Goal: Entertainment & Leisure: Consume media (video, audio)

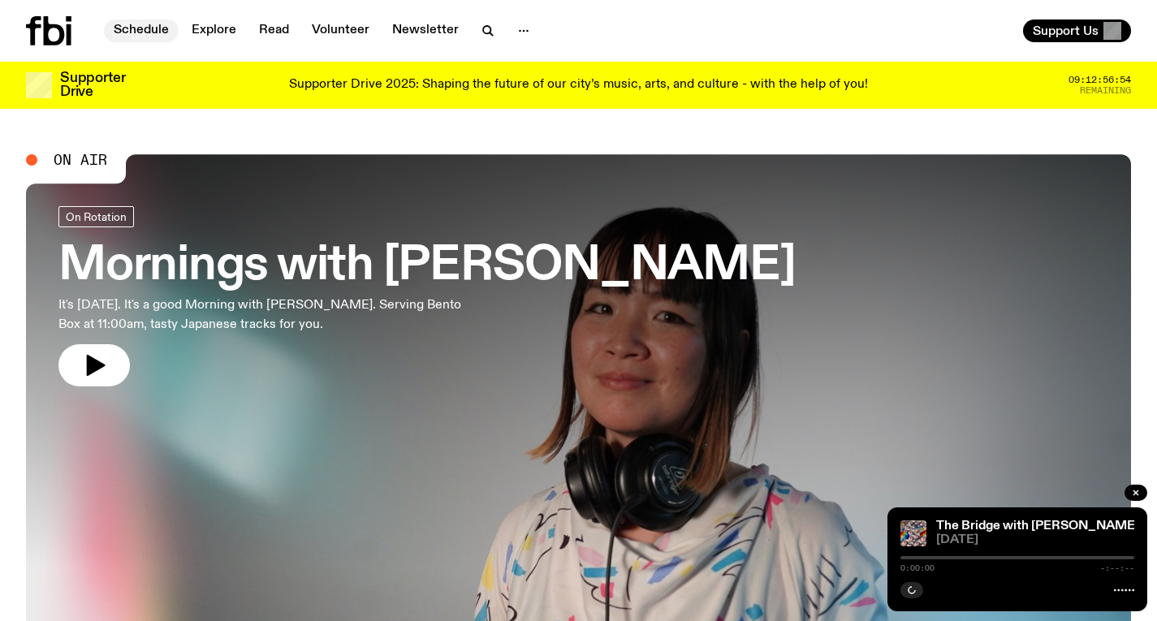
click at [148, 32] on link "Schedule" at bounding box center [141, 30] width 75 height 23
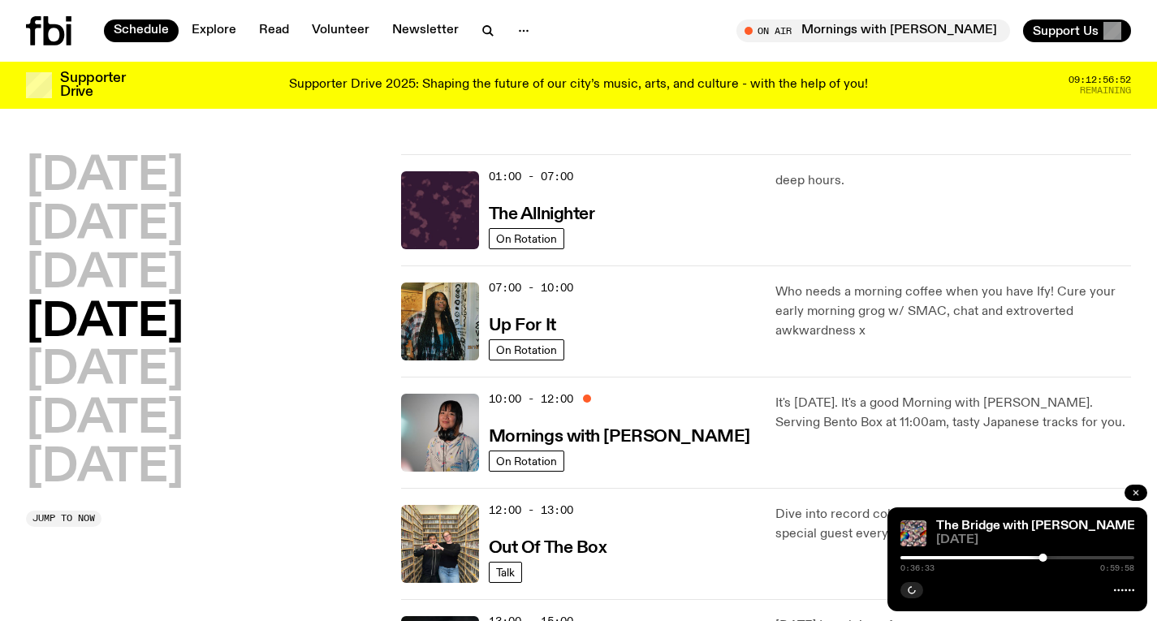
click at [1137, 498] on button "button" at bounding box center [1135, 493] width 23 height 16
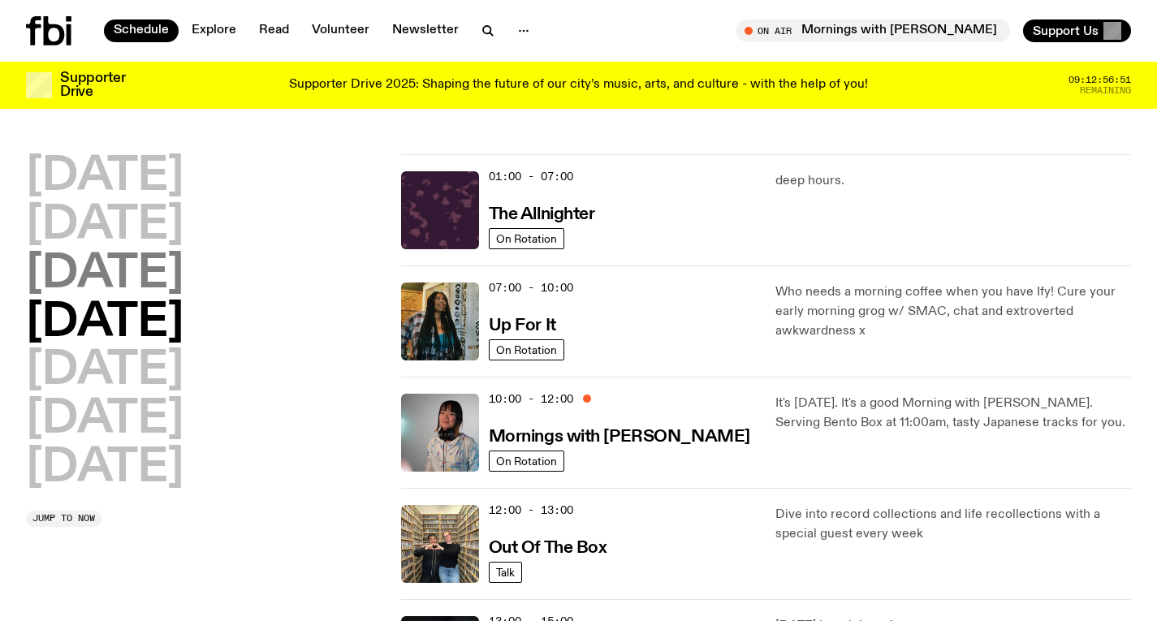
click at [183, 290] on h2 "[DATE]" at bounding box center [105, 274] width 158 height 45
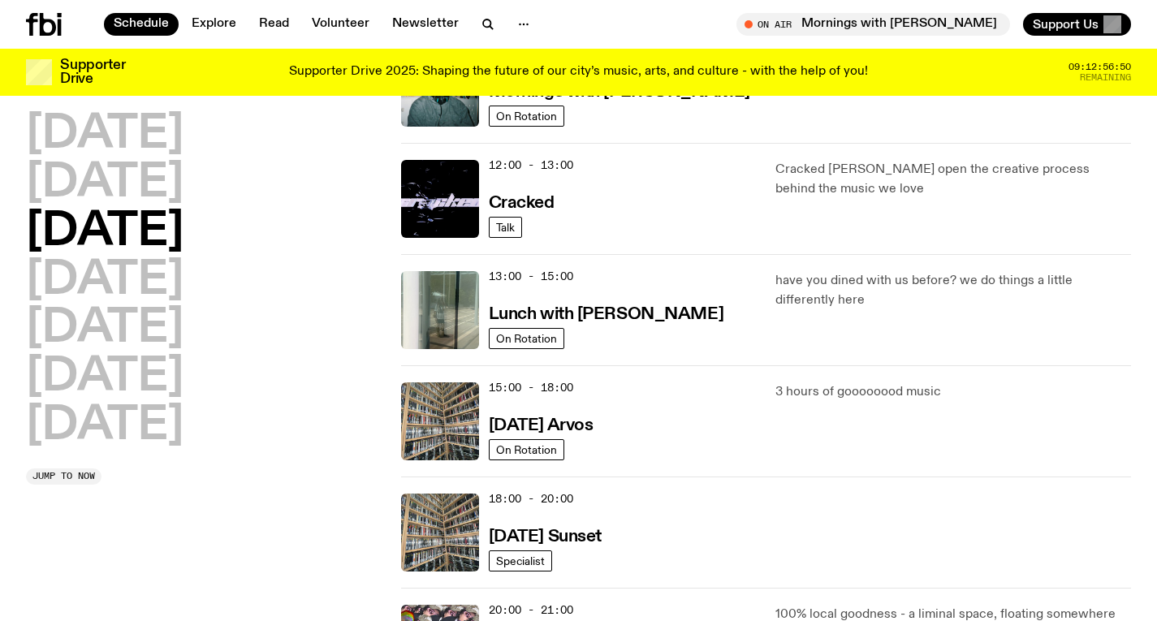
scroll to position [421, 0]
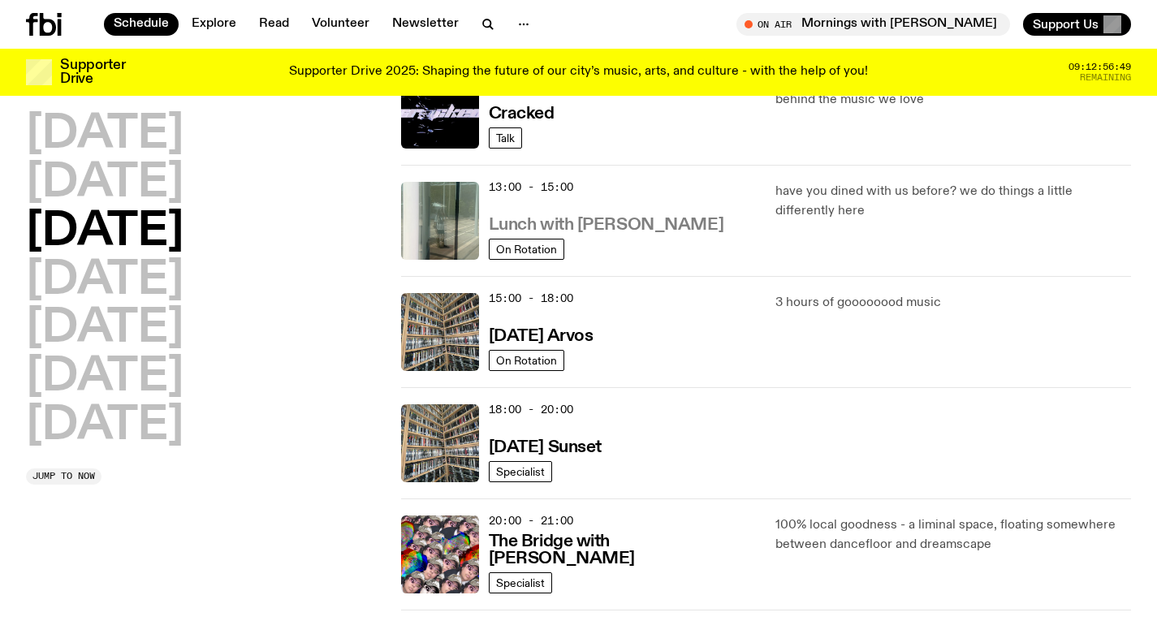
click at [583, 217] on h3 "Lunch with [PERSON_NAME]" at bounding box center [606, 225] width 235 height 17
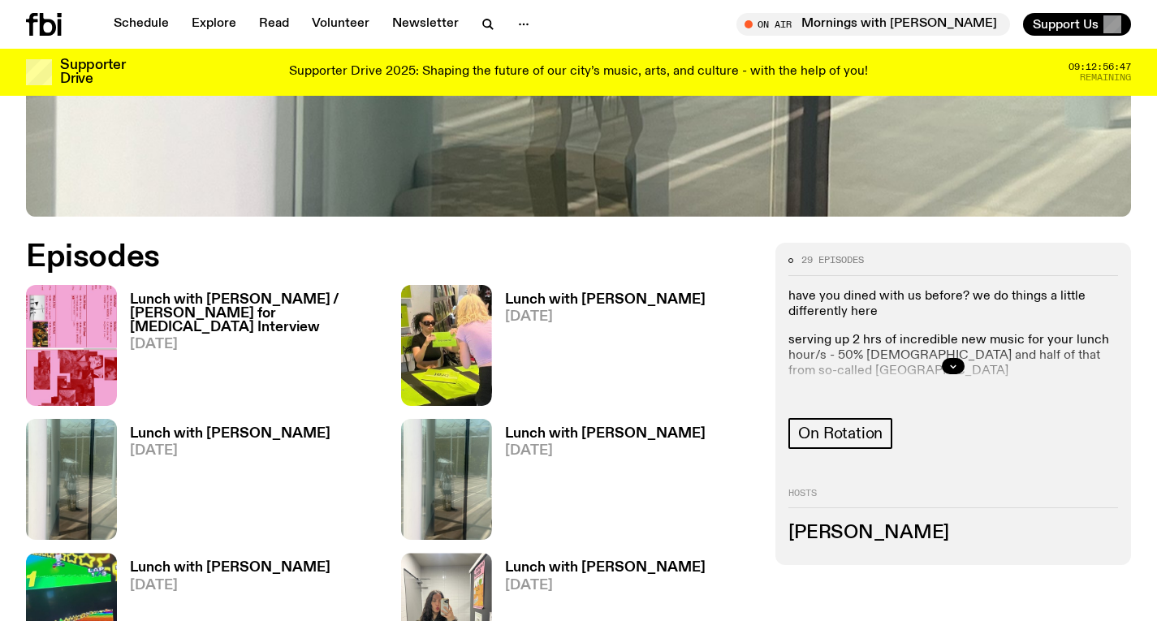
scroll to position [637, 0]
click at [264, 296] on h3 "Lunch with [PERSON_NAME] / [PERSON_NAME] for [MEDICAL_DATA] Interview" at bounding box center [256, 312] width 252 height 41
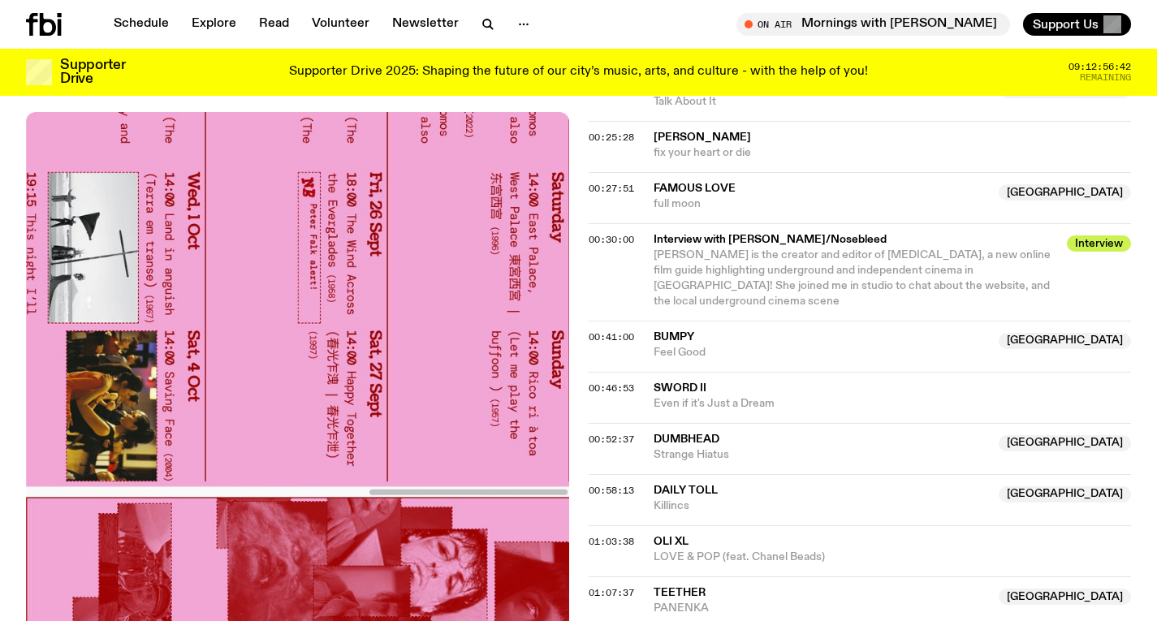
scroll to position [1004, 0]
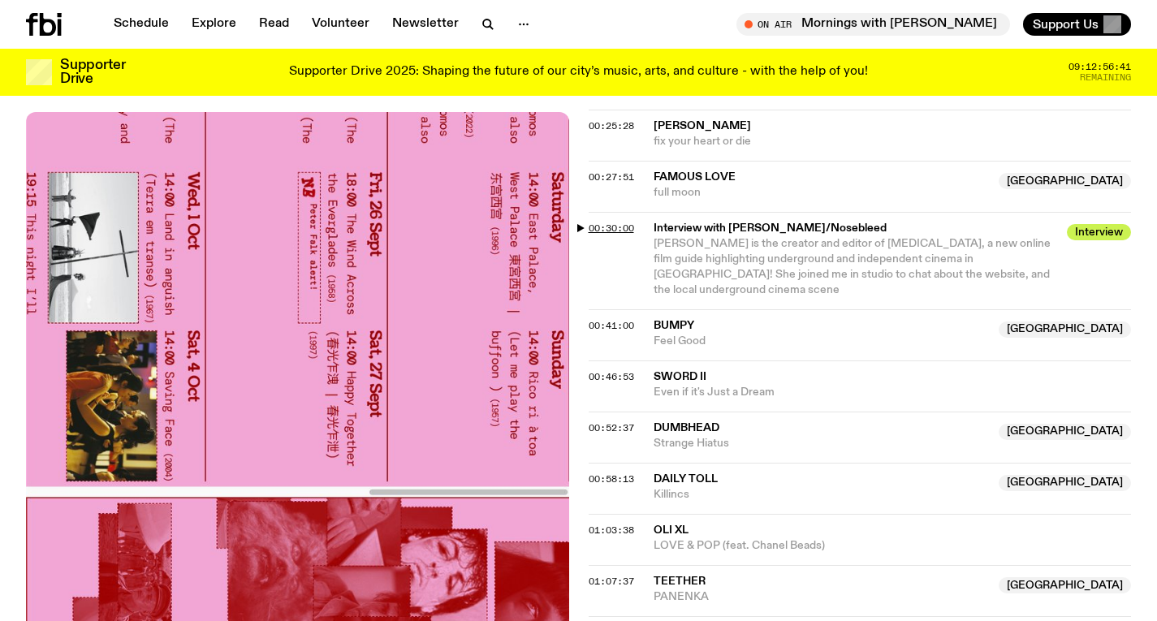
click at [623, 225] on span "00:30:00" at bounding box center [611, 228] width 45 height 13
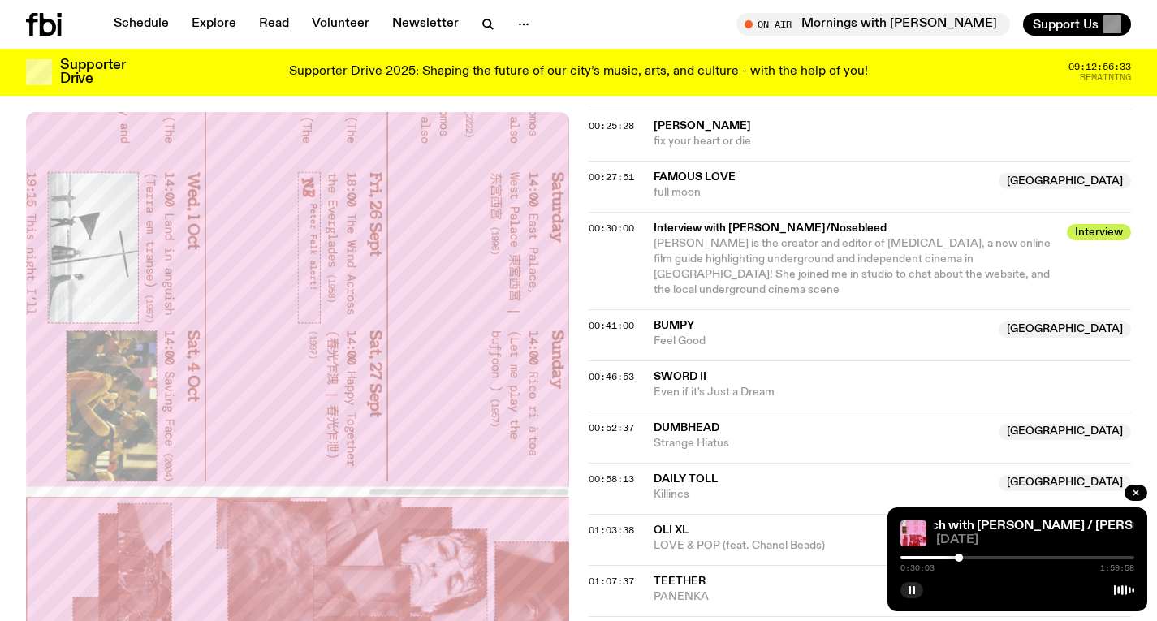
click at [961, 556] on div at bounding box center [959, 558] width 8 height 8
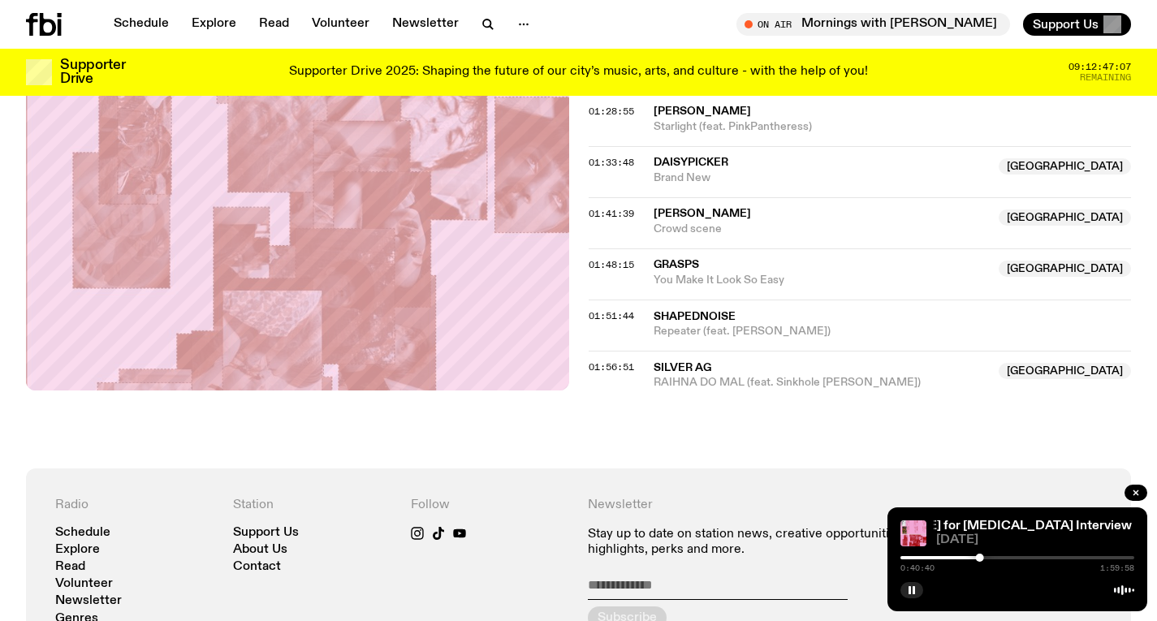
scroll to position [1645, 0]
